Goal: Obtain resource: Download file/media

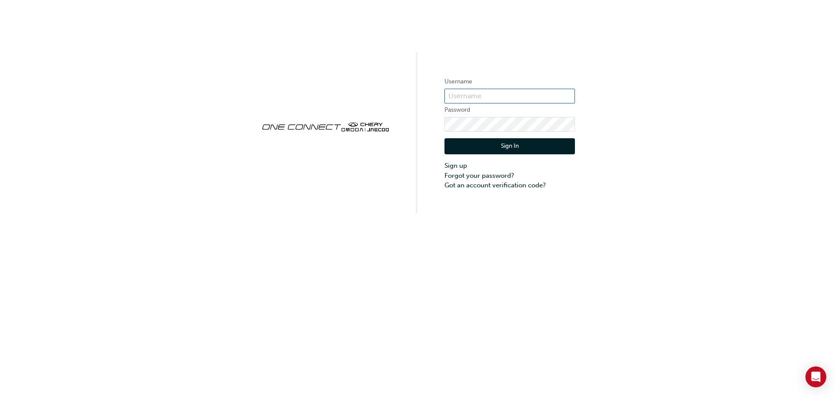
type input "CHAU1626"
click at [518, 147] on button "Sign In" at bounding box center [509, 146] width 130 height 17
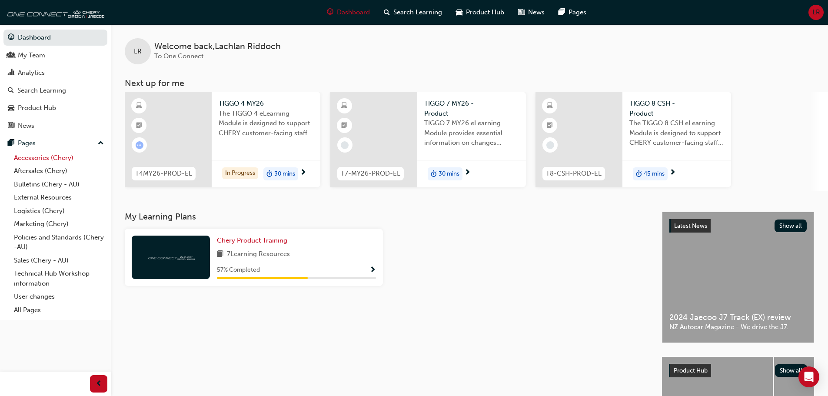
click at [73, 156] on link "Accessories (Chery)" at bounding box center [58, 157] width 97 height 13
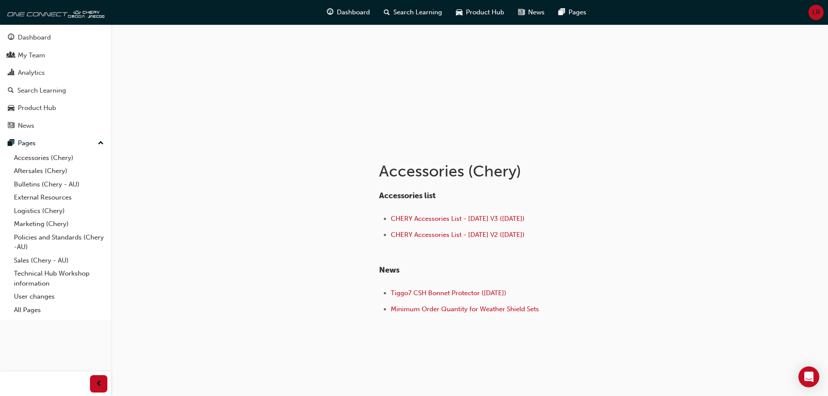
scroll to position [58, 0]
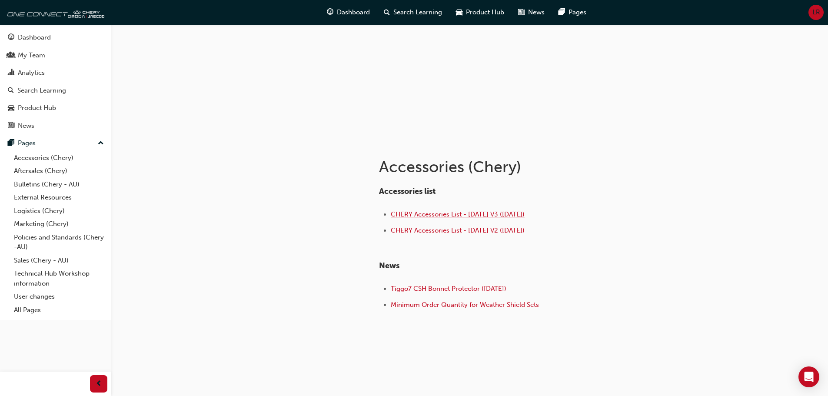
click at [524, 214] on span "CHERY Accessories List - [DATE] V3 ([DATE])" at bounding box center [458, 214] width 134 height 8
